Goal: Task Accomplishment & Management: Manage account settings

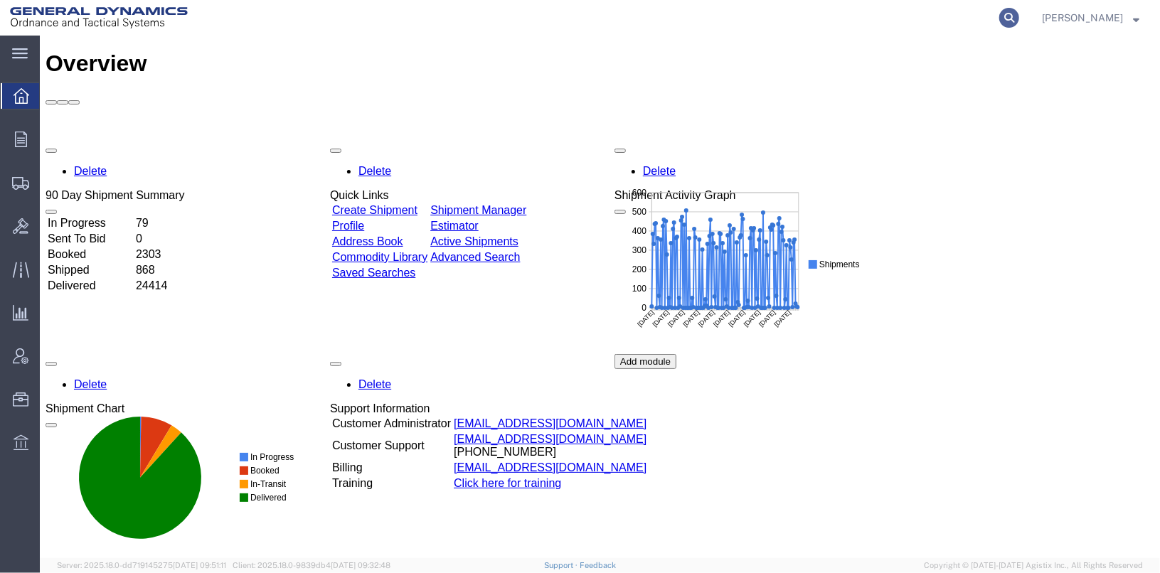
click at [1019, 23] on icon at bounding box center [1009, 18] width 20 height 20
type input "56776540"
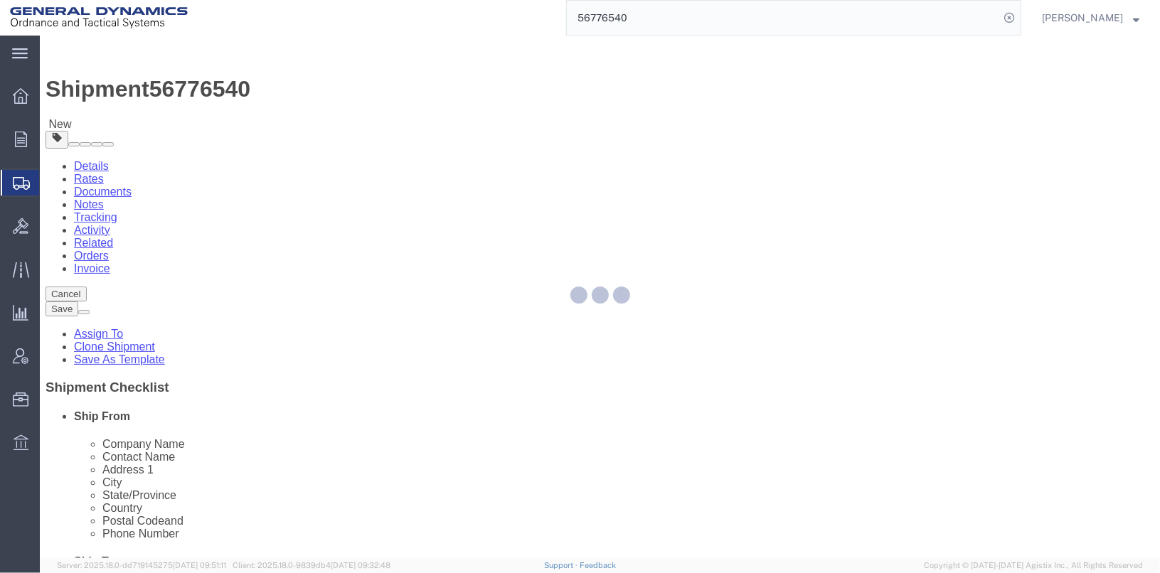
select select
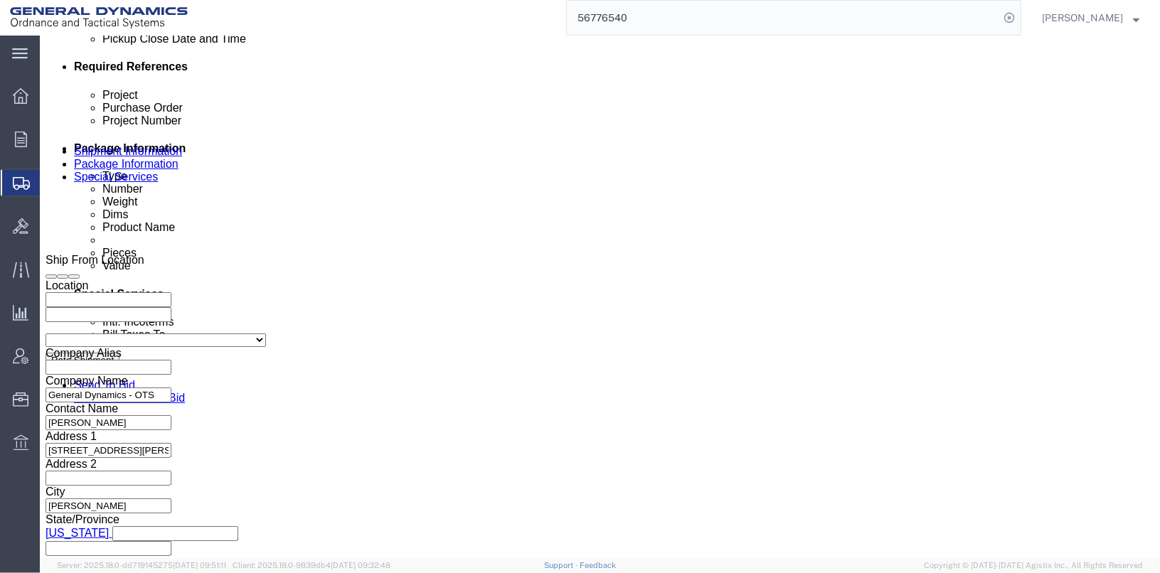
scroll to position [711, 0]
click input "TRK-TLR-"
click input "TRK-341164 TLR-"
type input "TRK-341164 TLR-AV1173"
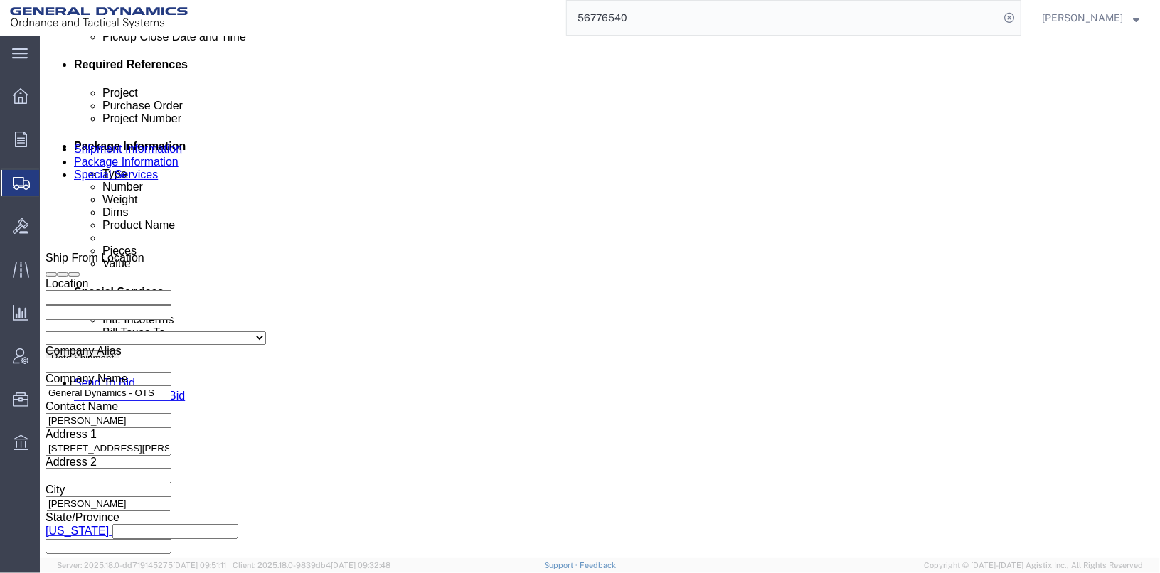
click button "Continue"
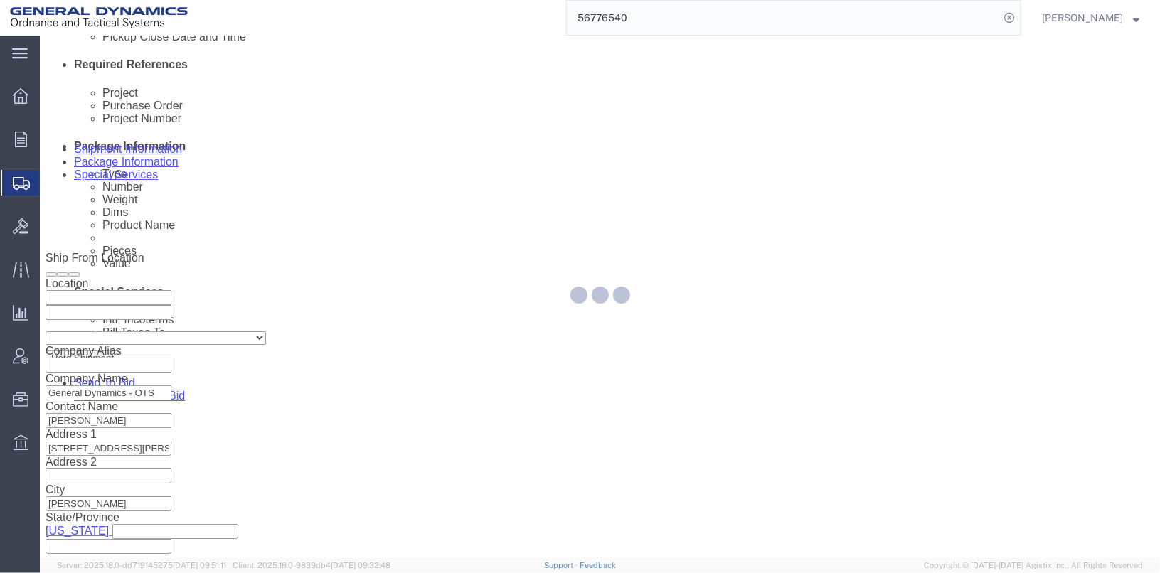
scroll to position [0, 0]
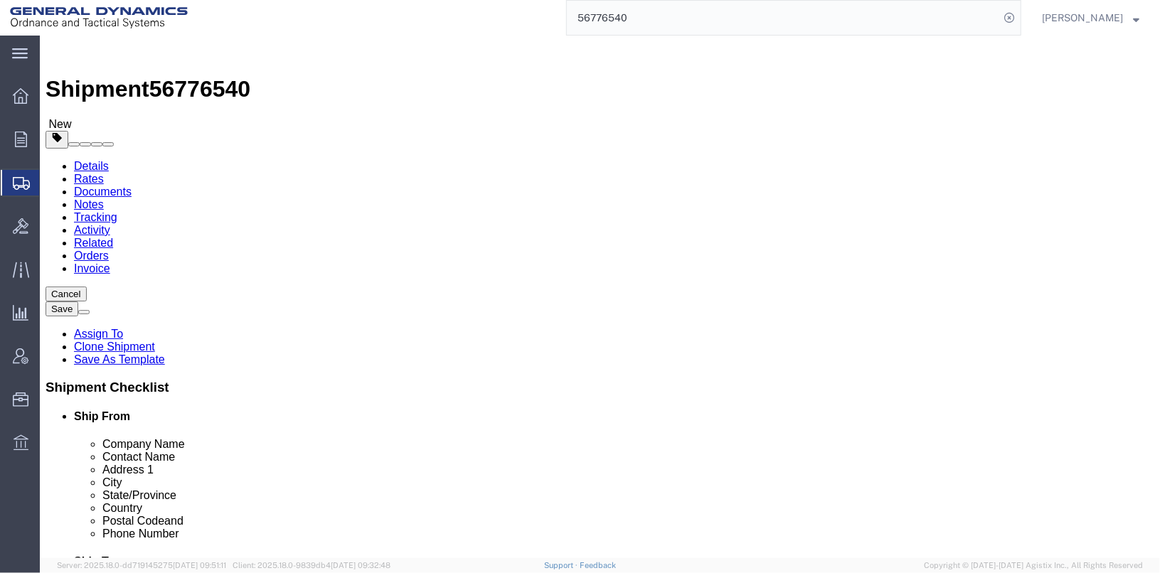
click dd "1000.00 Each"
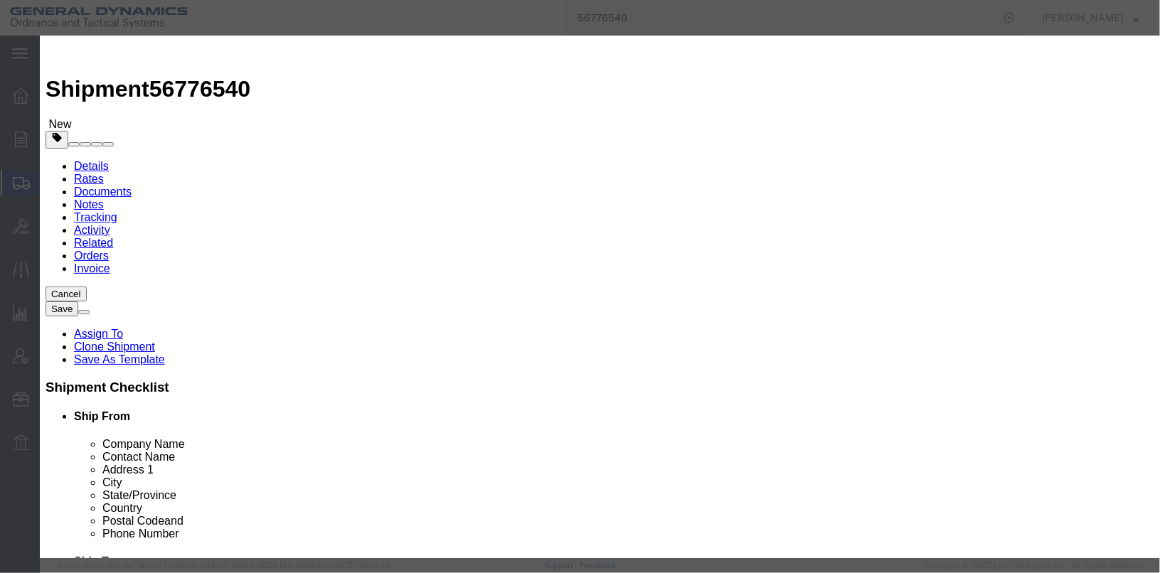
scroll to position [43, 0]
click div "Save & Add Another Save & Close Close"
click button "Save & Close"
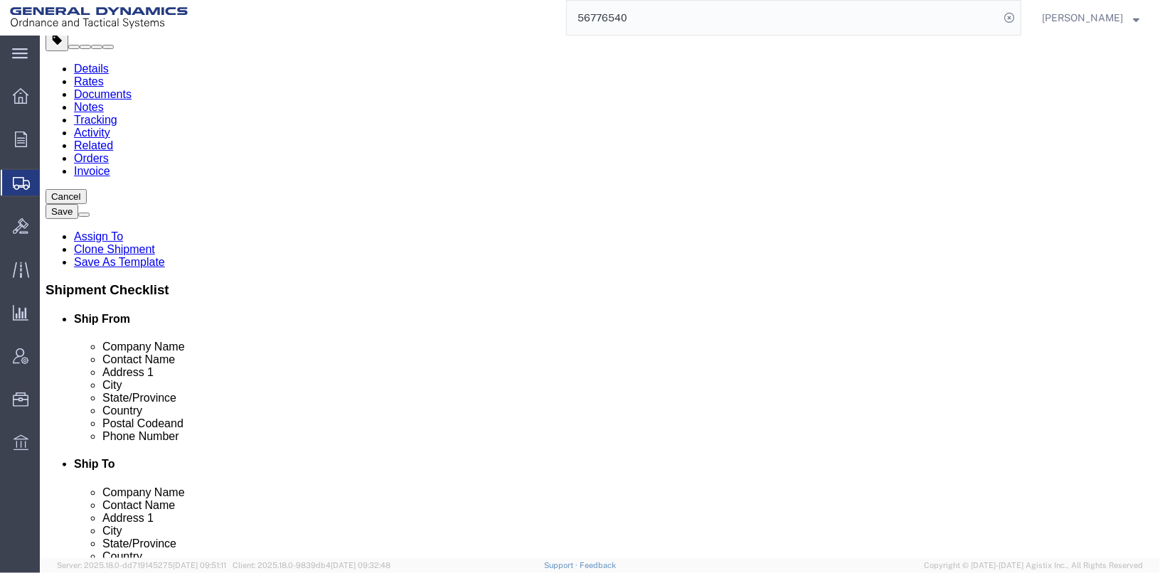
scroll to position [98, 0]
click button "Continue"
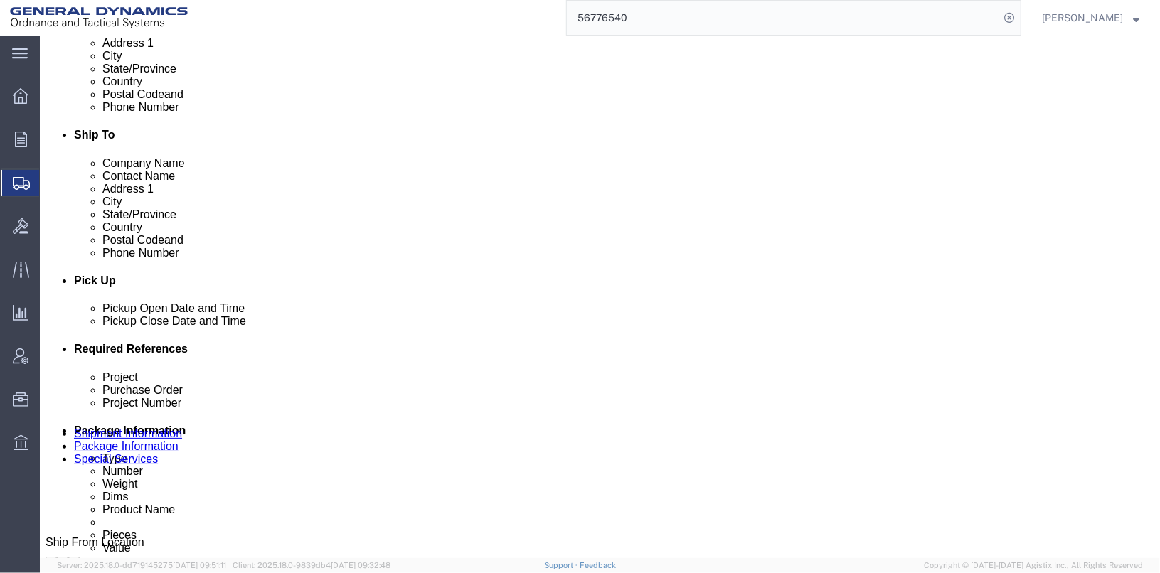
scroll to position [640, 0]
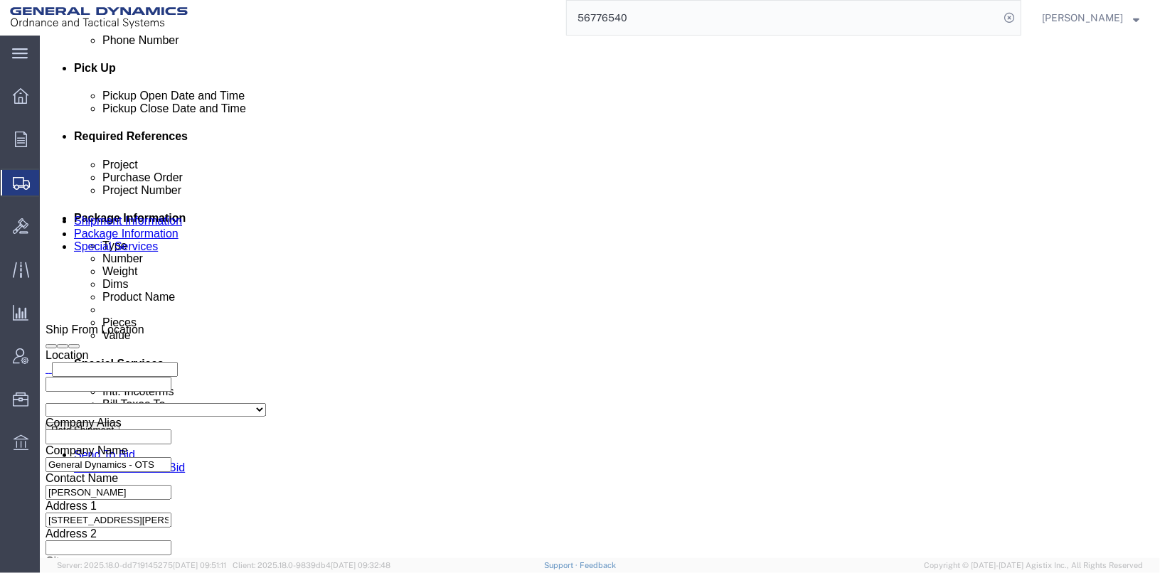
click button "Rate Shipment"
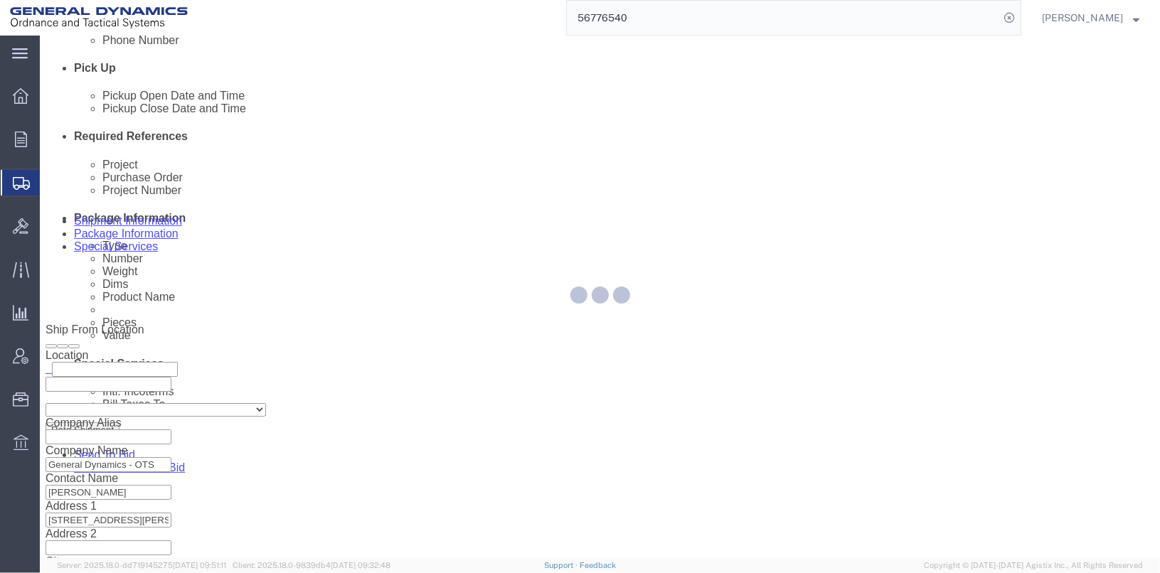
scroll to position [0, 0]
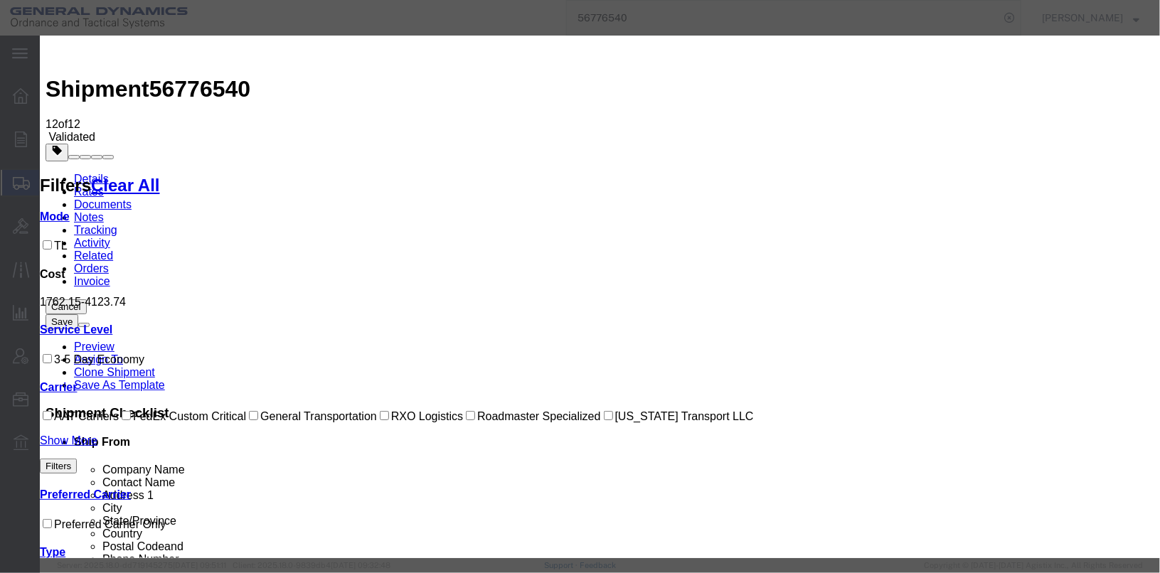
select select "17193"
select select "40362"
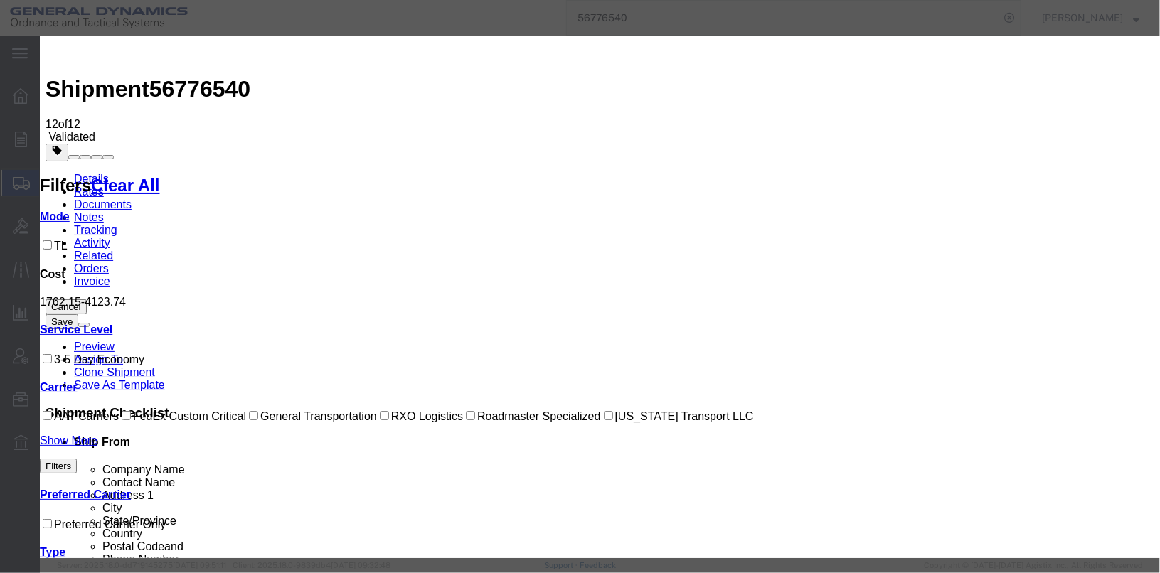
checkbox input "true"
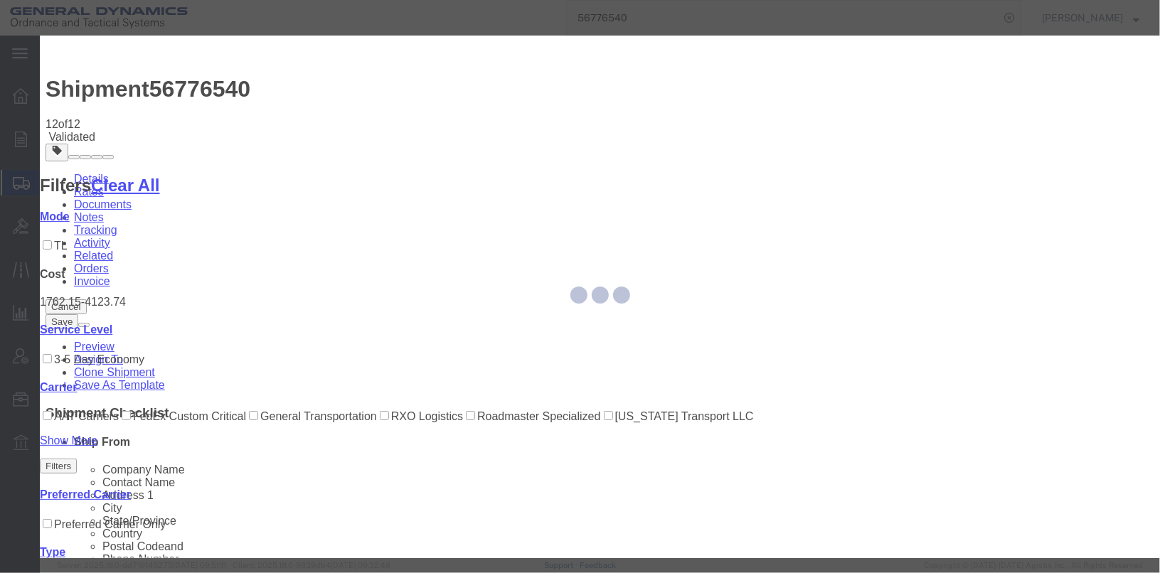
type input "[PERSON_NAME]"
type input "[PHONE_NUMBER]"
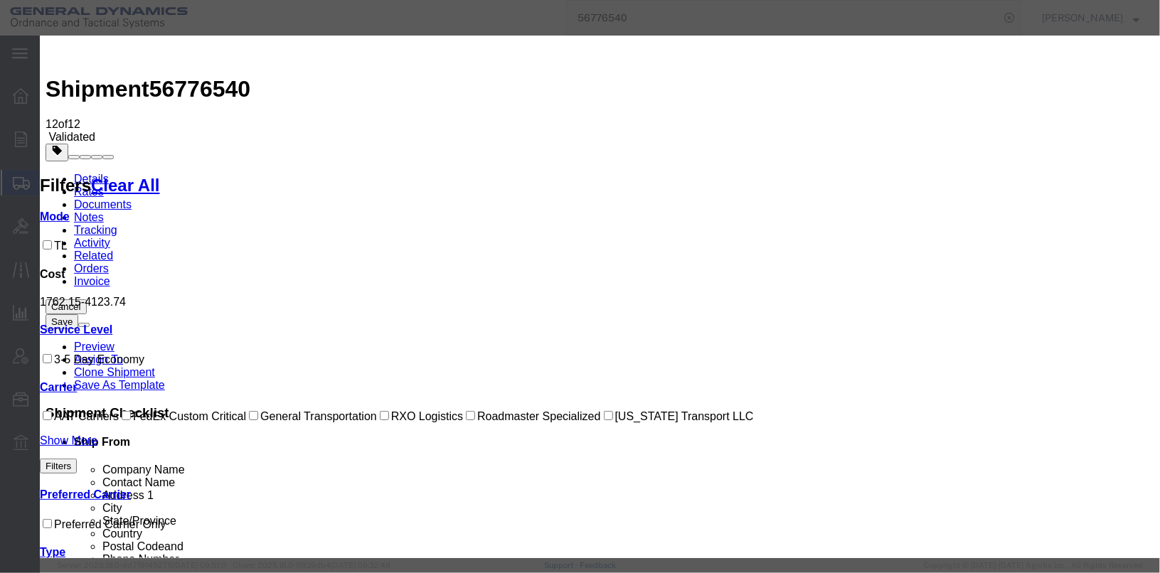
type input "25403"
select select "1000"
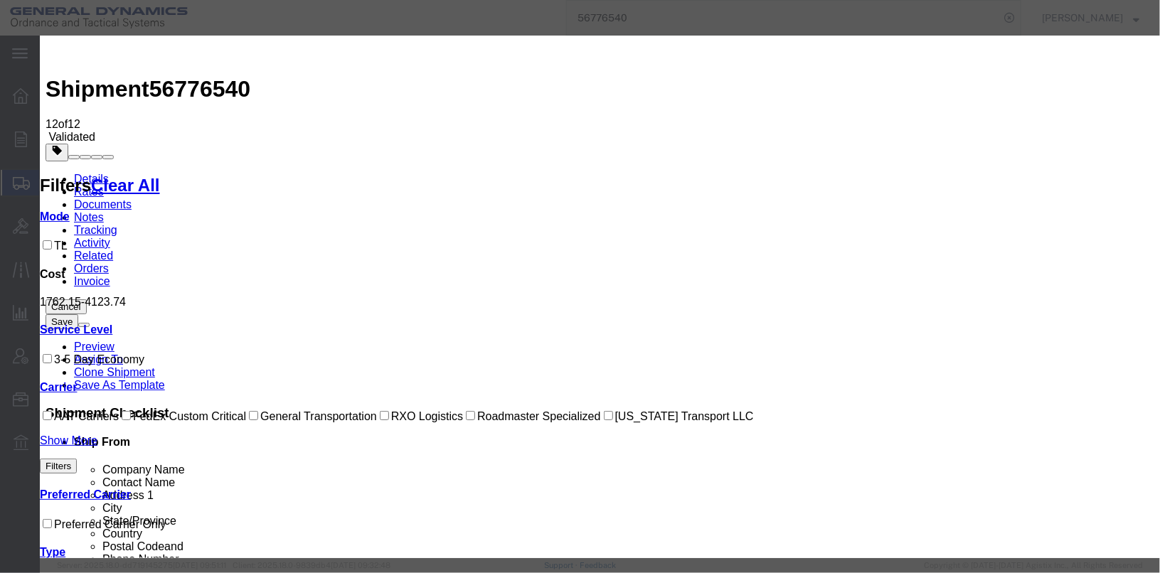
select select "1100"
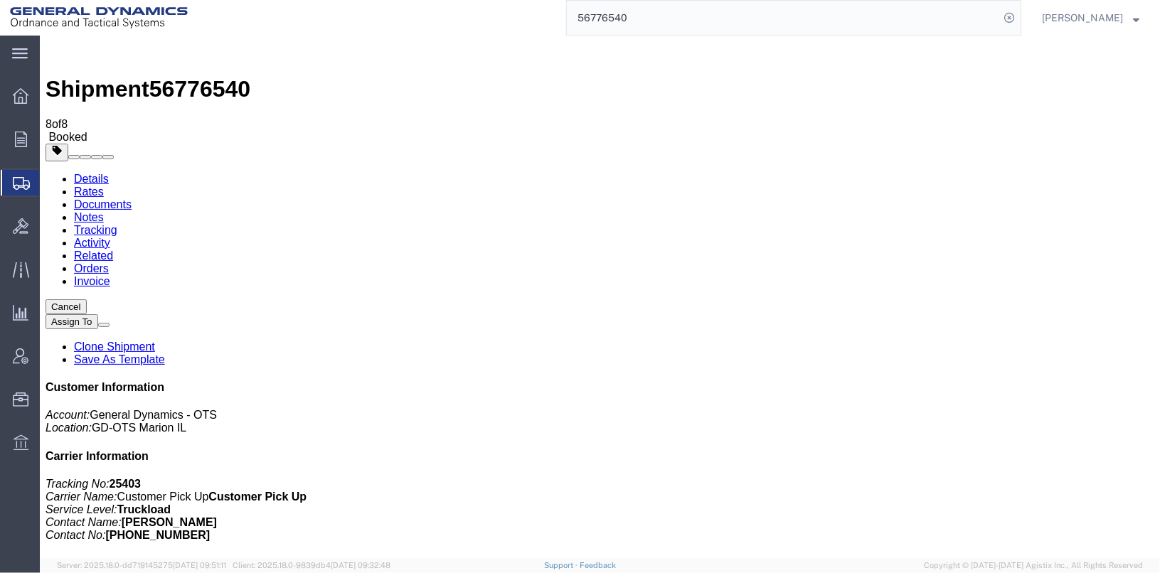
checkbox input "true"
select select "2"
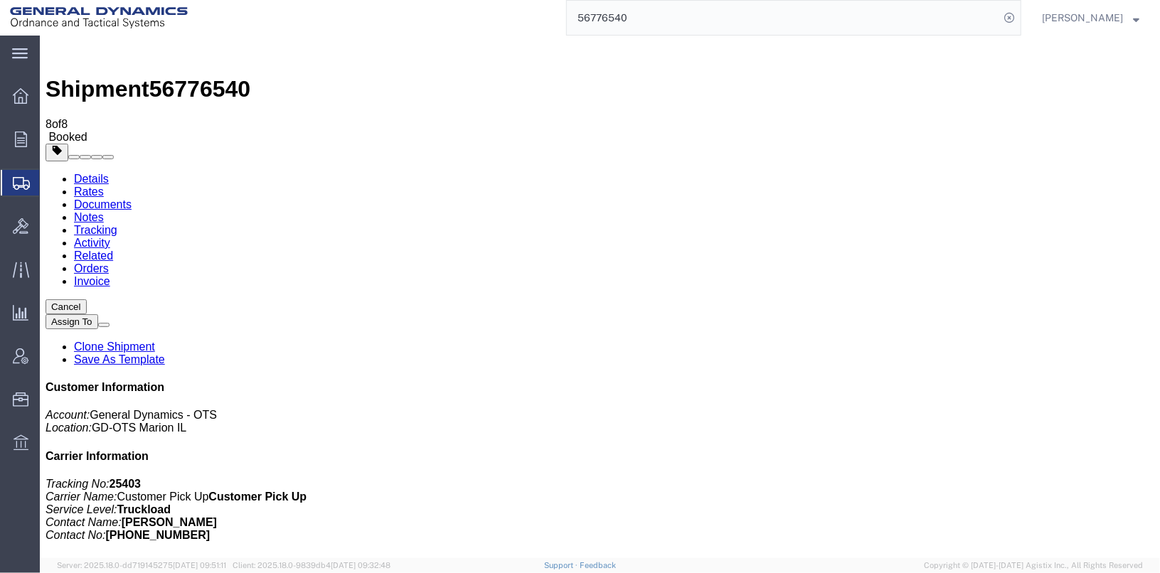
checkbox input "false"
checkbox input "true"
